Goal: Transaction & Acquisition: Obtain resource

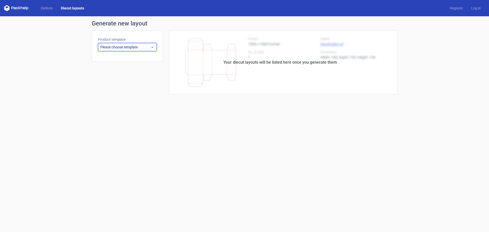
click at [113, 50] on div "Please choose template" at bounding box center [127, 47] width 59 height 8
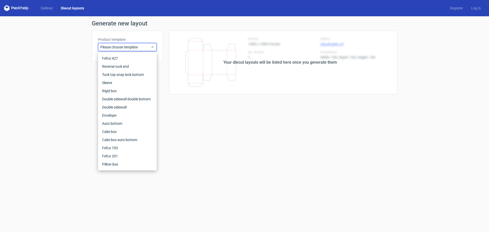
click at [64, 62] on div "Generate new layout Product template Please choose template Your diecut layouts…" at bounding box center [244, 57] width 489 height 82
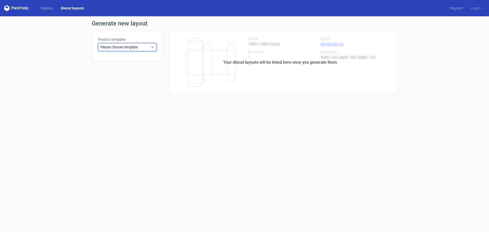
click at [105, 48] on span "Please choose template" at bounding box center [125, 47] width 50 height 5
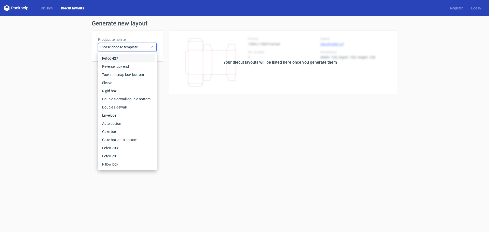
click at [108, 58] on div "Fefco 427" at bounding box center [127, 58] width 55 height 8
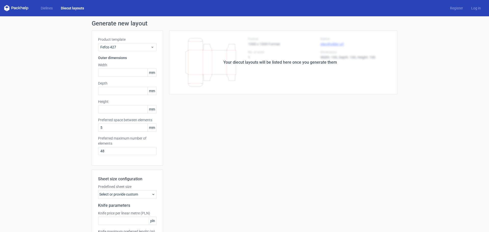
click at [72, 7] on link "Diecut layouts" at bounding box center [72, 8] width 31 height 5
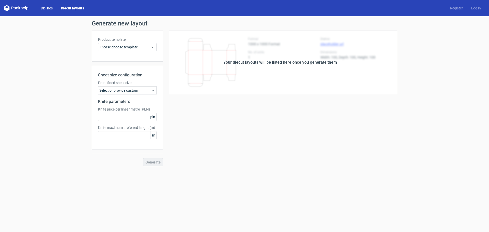
click at [50, 6] on link "Dielines" at bounding box center [47, 8] width 20 height 5
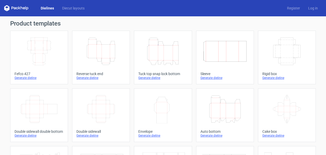
click at [166, 51] on icon "Height Depth Width" at bounding box center [162, 51] width 45 height 29
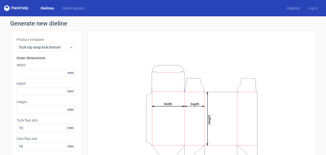
scroll to position [17, 0]
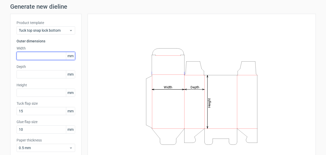
click at [35, 55] on input "text" at bounding box center [46, 56] width 59 height 8
type input "48"
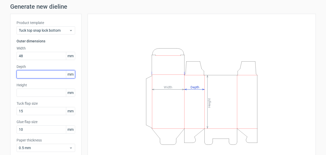
click at [34, 71] on input "text" at bounding box center [46, 74] width 59 height 8
type input "45"
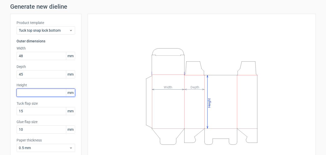
click at [30, 92] on input "text" at bounding box center [46, 92] width 59 height 8
type input "190"
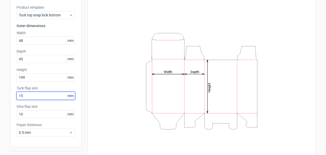
scroll to position [44, 0]
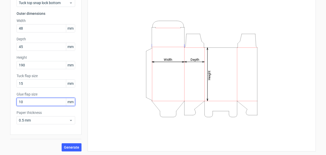
click at [43, 103] on input "10" at bounding box center [46, 102] width 59 height 8
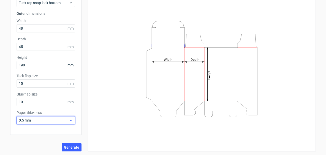
click at [38, 121] on span "0.5 mm" at bounding box center [44, 119] width 50 height 5
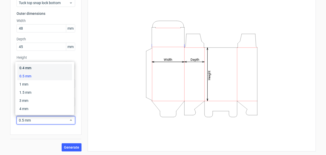
click at [35, 67] on div "0.4 mm" at bounding box center [44, 68] width 55 height 8
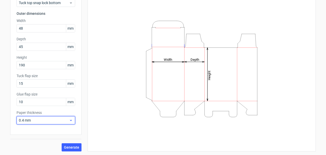
click at [40, 120] on span "0.4 mm" at bounding box center [44, 119] width 50 height 5
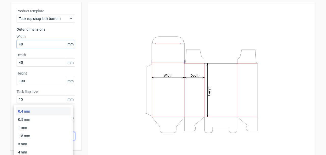
scroll to position [0, 0]
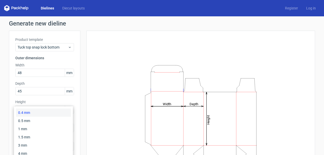
click at [35, 114] on div "0.4 mm" at bounding box center [43, 112] width 55 height 8
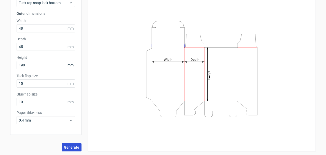
click at [75, 147] on span "Generate" at bounding box center [71, 147] width 15 height 4
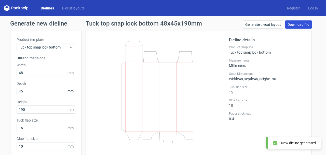
click at [297, 24] on link "Download file" at bounding box center [298, 24] width 26 height 8
